Goal: Check status: Check status

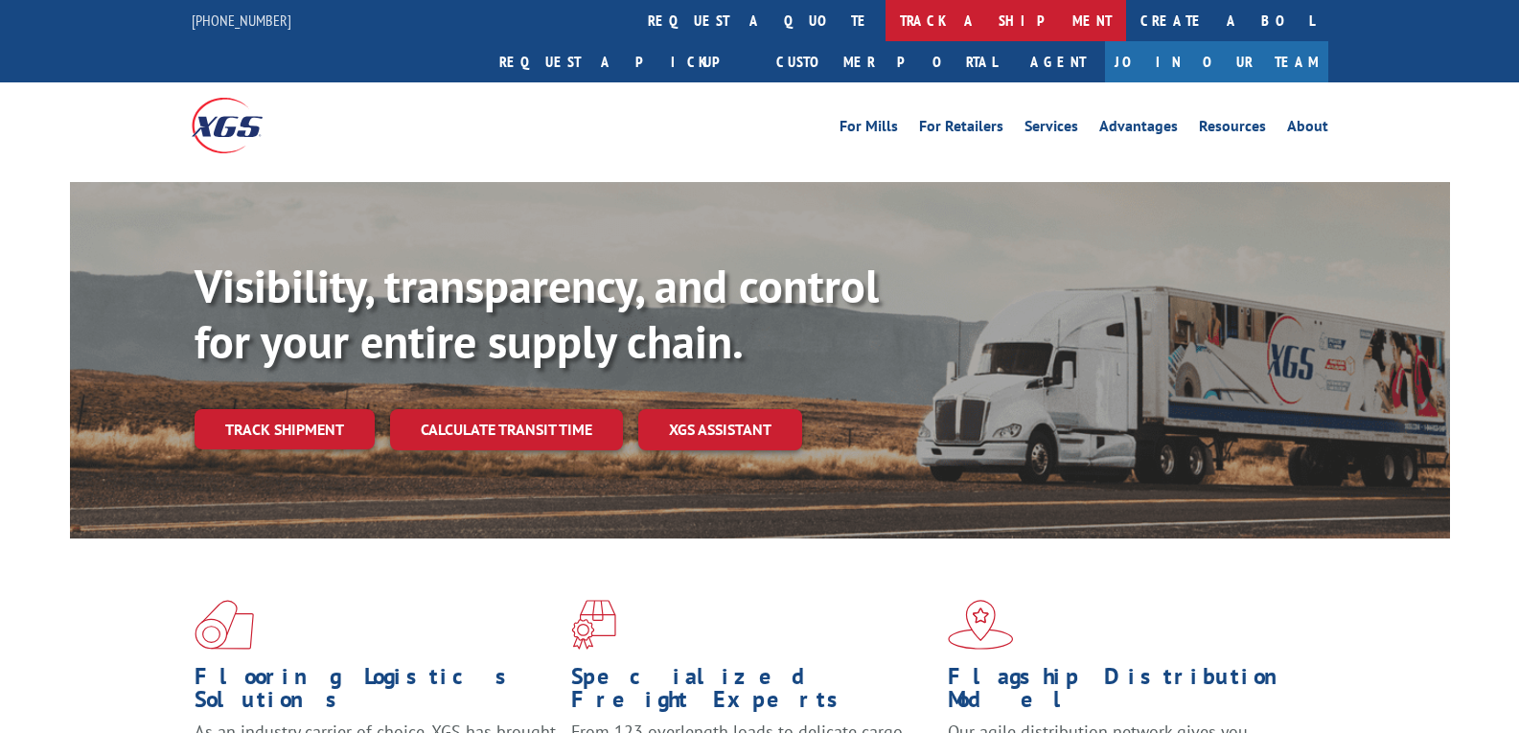
click at [885, 6] on link "track a shipment" at bounding box center [1005, 20] width 241 height 41
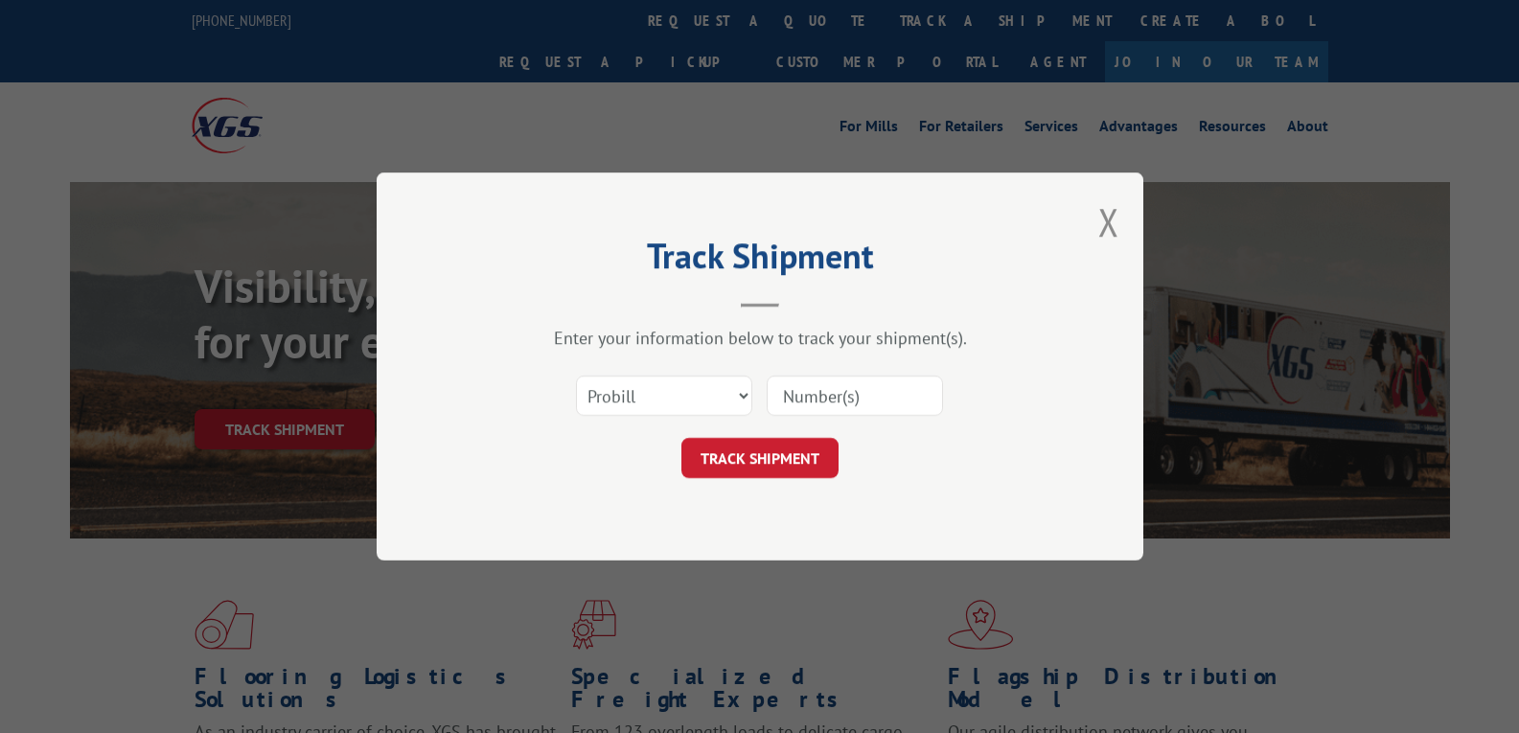
drag, startPoint x: 983, startPoint y: 402, endPoint x: 974, endPoint y: 401, distance: 9.6
click at [982, 402] on div "Select category... Probill BOL PO" at bounding box center [759, 395] width 575 height 63
click at [948, 401] on div "Select category... Probill BOL PO" at bounding box center [759, 395] width 575 height 63
click at [933, 400] on input at bounding box center [855, 396] width 176 height 40
click at [905, 393] on input at bounding box center [855, 396] width 176 height 40
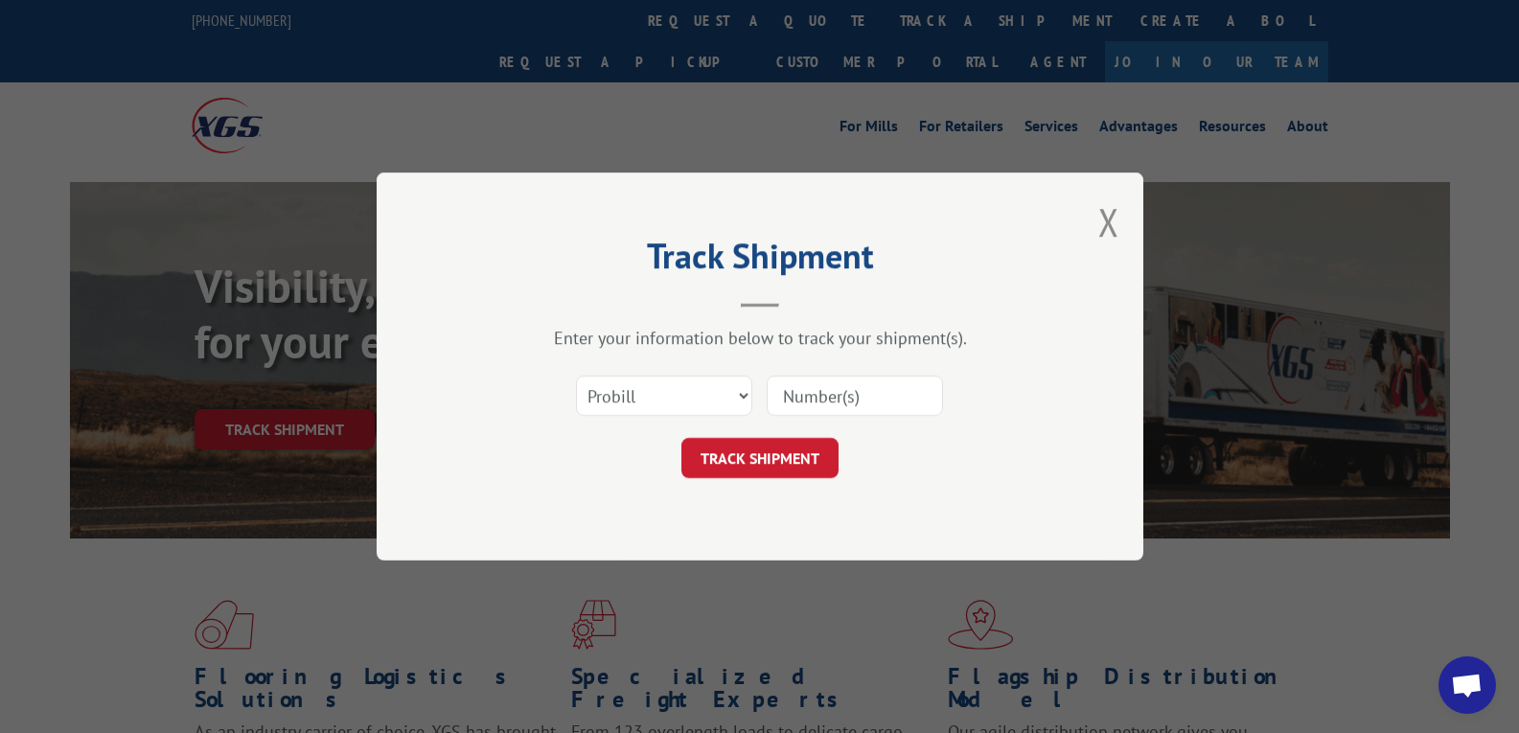
scroll to position [8166, 0]
paste input "64197914"
type input "64197914"
click at [825, 473] on button "TRACK SHIPMENT" at bounding box center [759, 458] width 157 height 40
click at [819, 451] on button "TRACK SHIPMENT" at bounding box center [759, 458] width 157 height 40
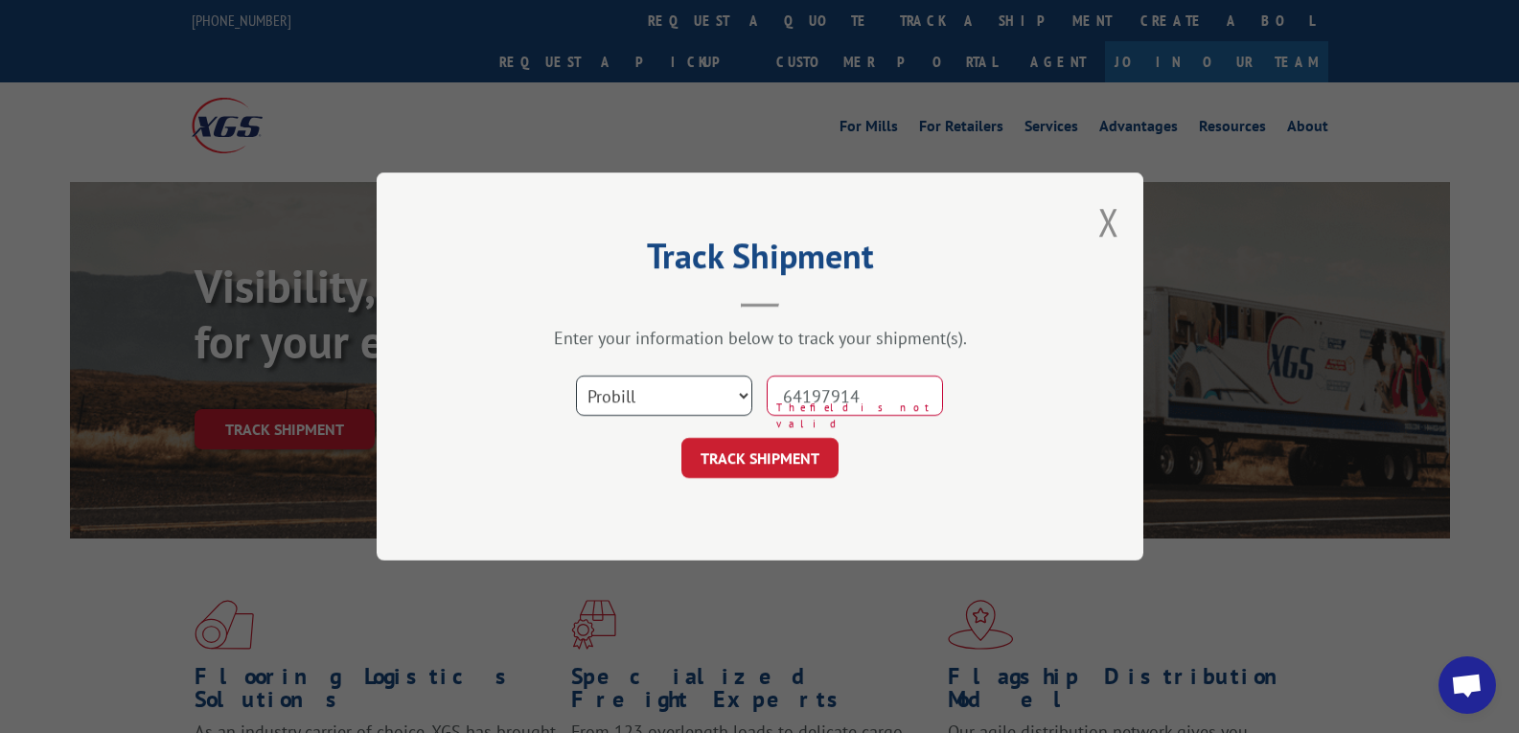
click at [638, 392] on select "Select category... Probill BOL PO" at bounding box center [664, 396] width 176 height 40
select select "bol"
click at [576, 376] on select "Select category... Probill BOL PO" at bounding box center [664, 396] width 176 height 40
click at [768, 453] on button "TRACK SHIPMENT" at bounding box center [759, 458] width 157 height 40
click at [773, 449] on button "TRACK SHIPMENT" at bounding box center [759, 458] width 157 height 40
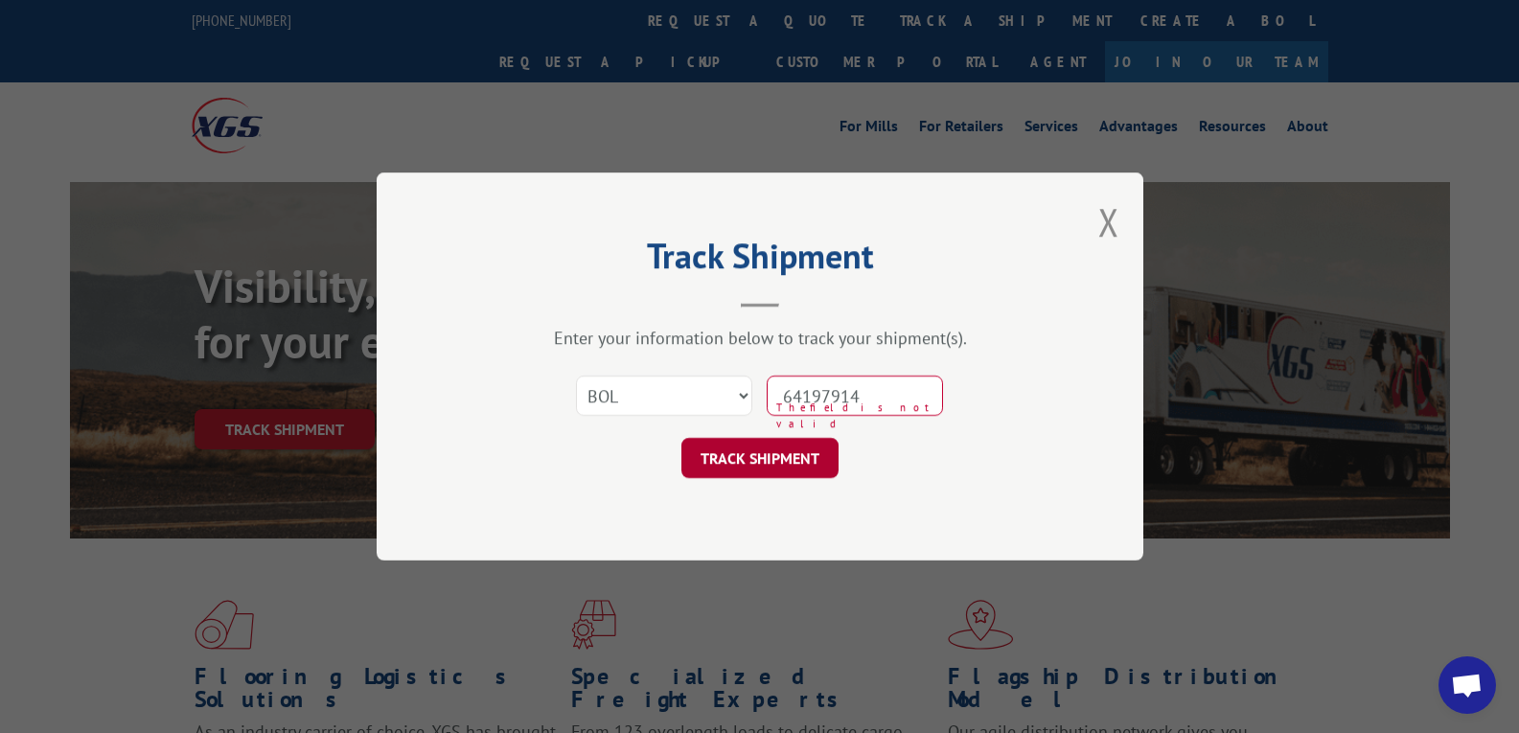
click at [769, 467] on button "TRACK SHIPMENT" at bounding box center [759, 458] width 157 height 40
click at [802, 393] on input "64197914" at bounding box center [855, 396] width 176 height 40
type input "64197914"
click at [793, 432] on form "Select category... Probill BOL PO 64197914 TRACK SHIPMENT" at bounding box center [759, 421] width 575 height 114
click at [781, 447] on button "TRACK SHIPMENT" at bounding box center [759, 458] width 157 height 40
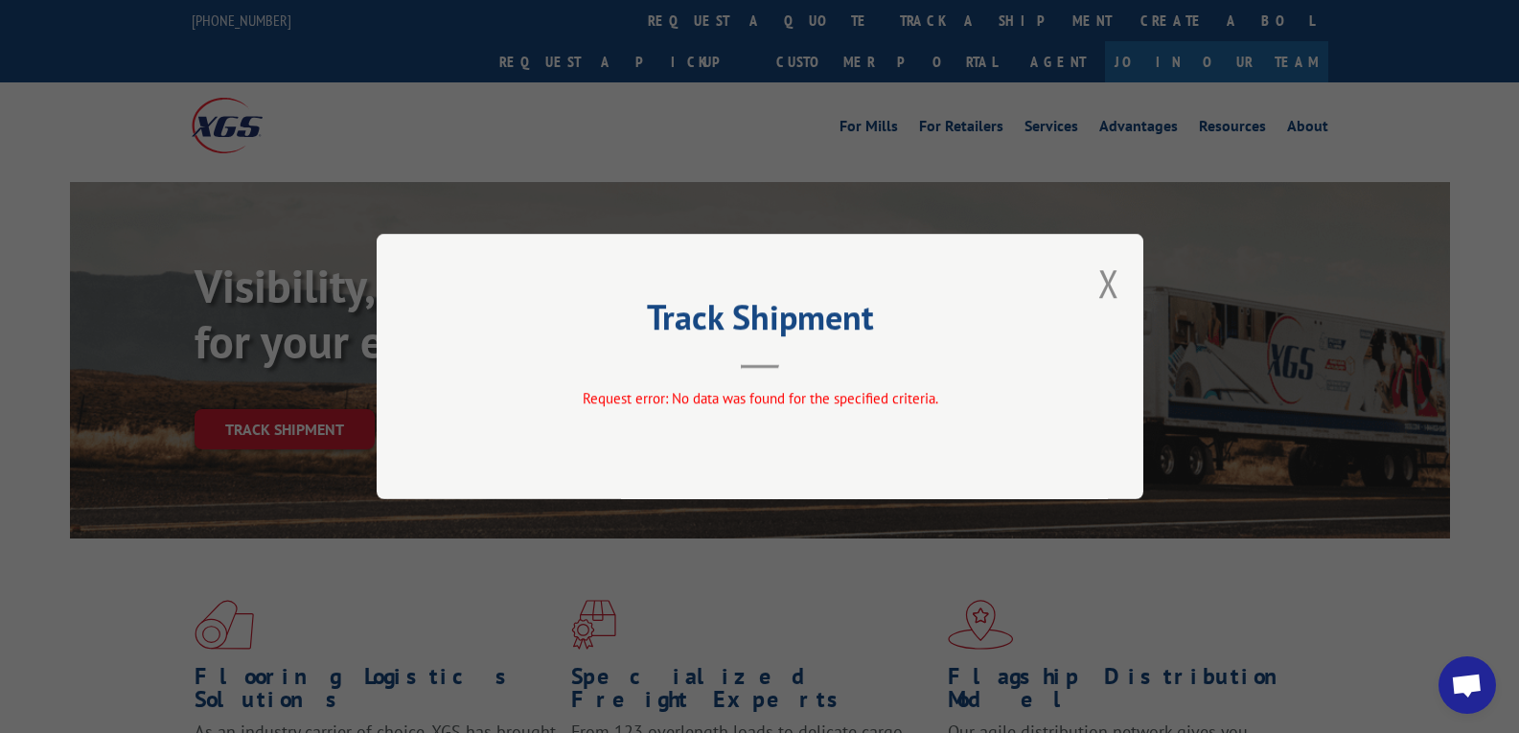
click at [1119, 288] on div "Track Shipment Request error: No data was found for the specified criteria." at bounding box center [760, 366] width 767 height 265
click at [1101, 268] on button "Close modal" at bounding box center [1108, 283] width 21 height 51
